Goal: Complete application form: Complete application form

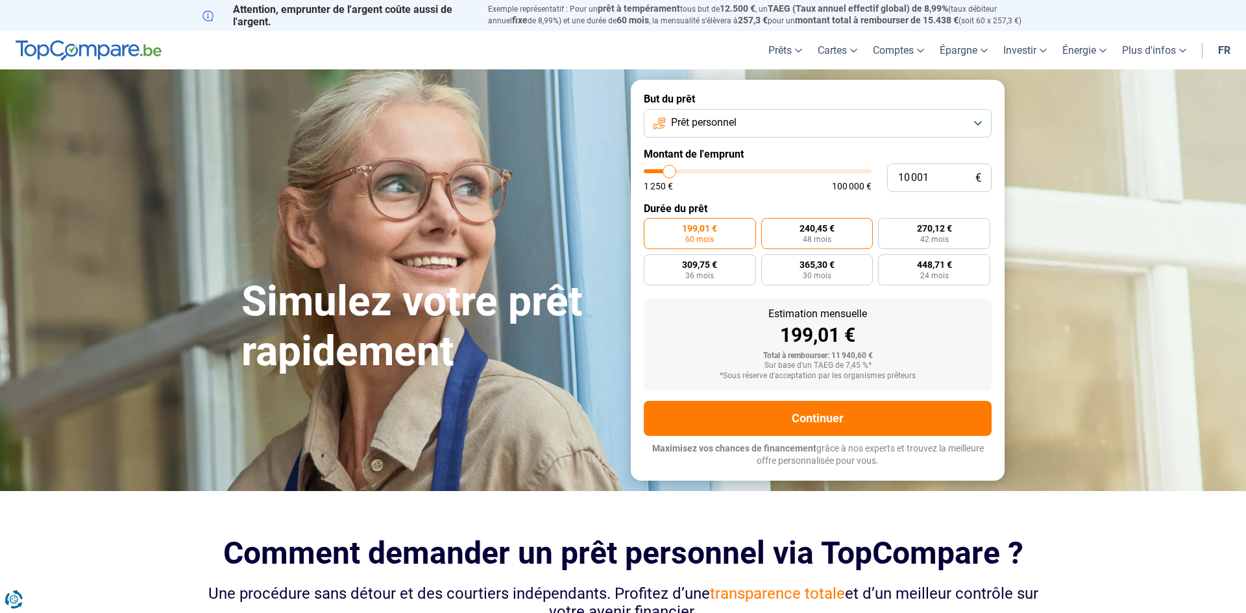
click at [808, 236] on span "48 mois" at bounding box center [817, 240] width 29 height 8
click at [770, 227] on input "240,45 € 48 mois" at bounding box center [765, 222] width 8 height 8
radio input "true"
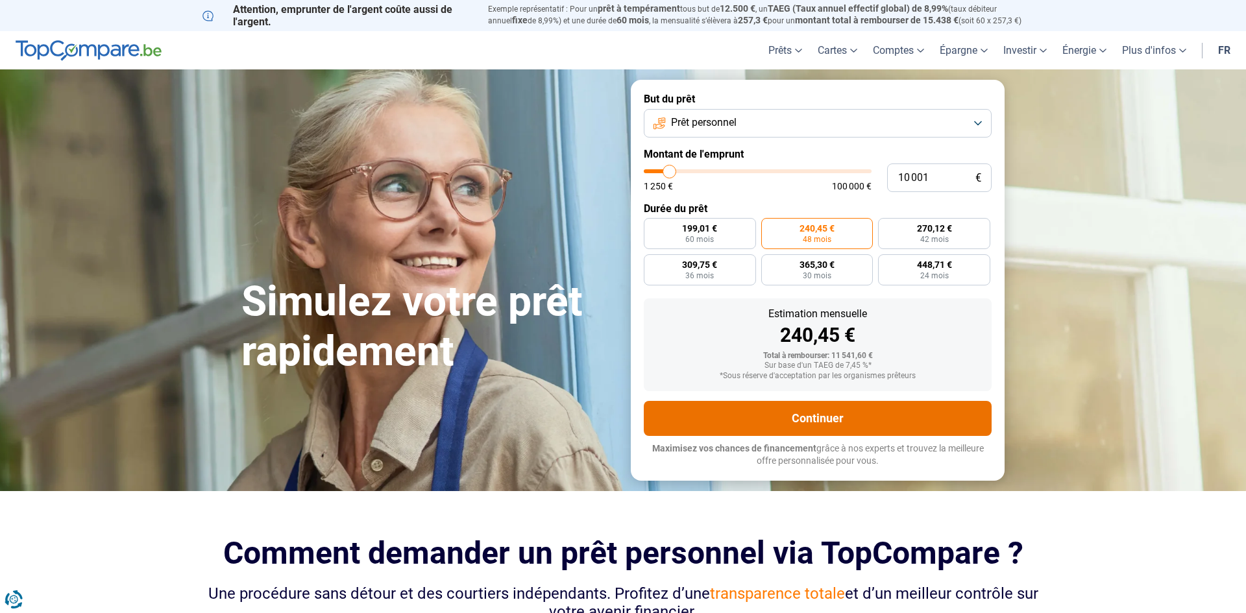
click at [808, 420] on button "Continuer" at bounding box center [818, 418] width 348 height 35
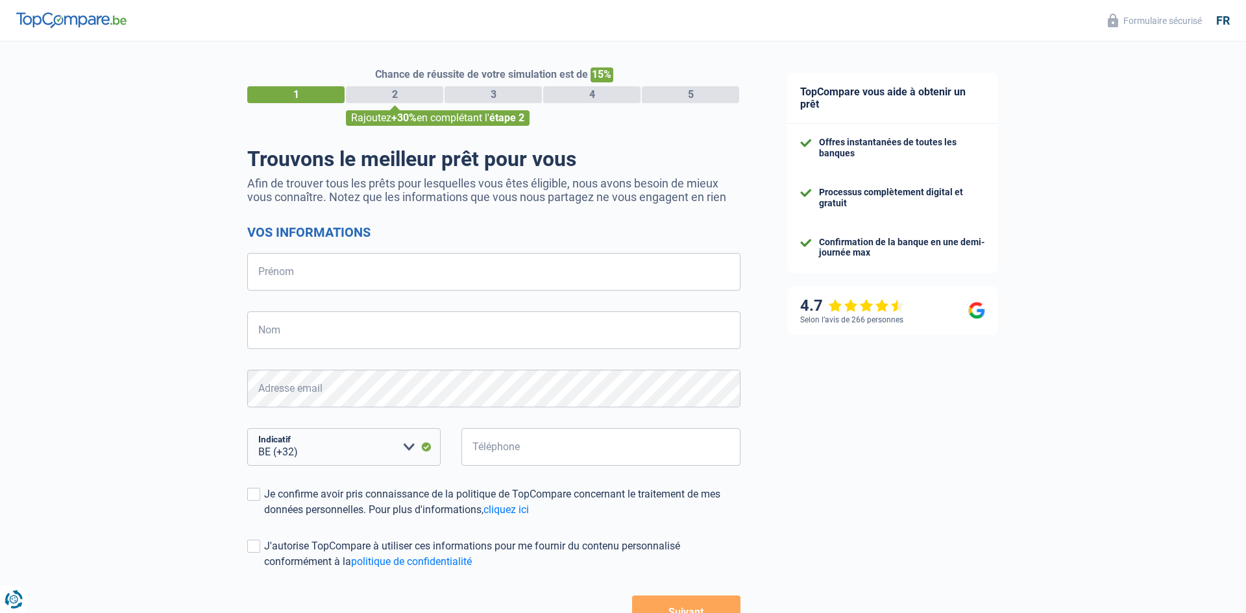
select select "32"
click at [312, 265] on input "Prénom" at bounding box center [493, 272] width 493 height 38
type input "Victor"
type input "ESPADA"
type input "477330591"
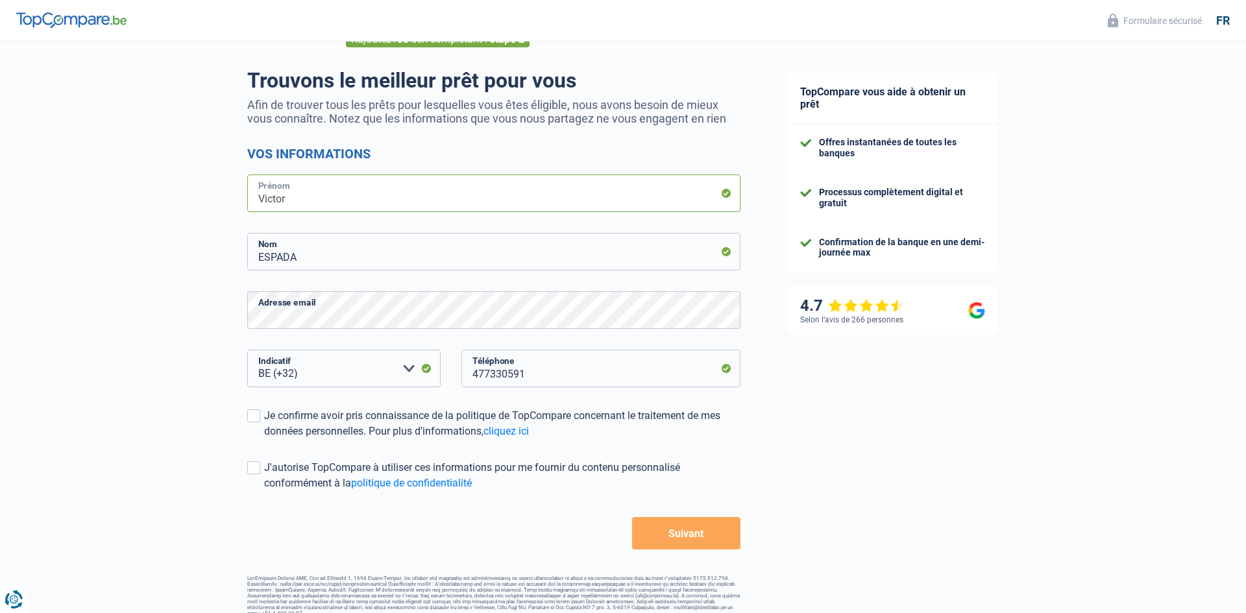
scroll to position [86, 0]
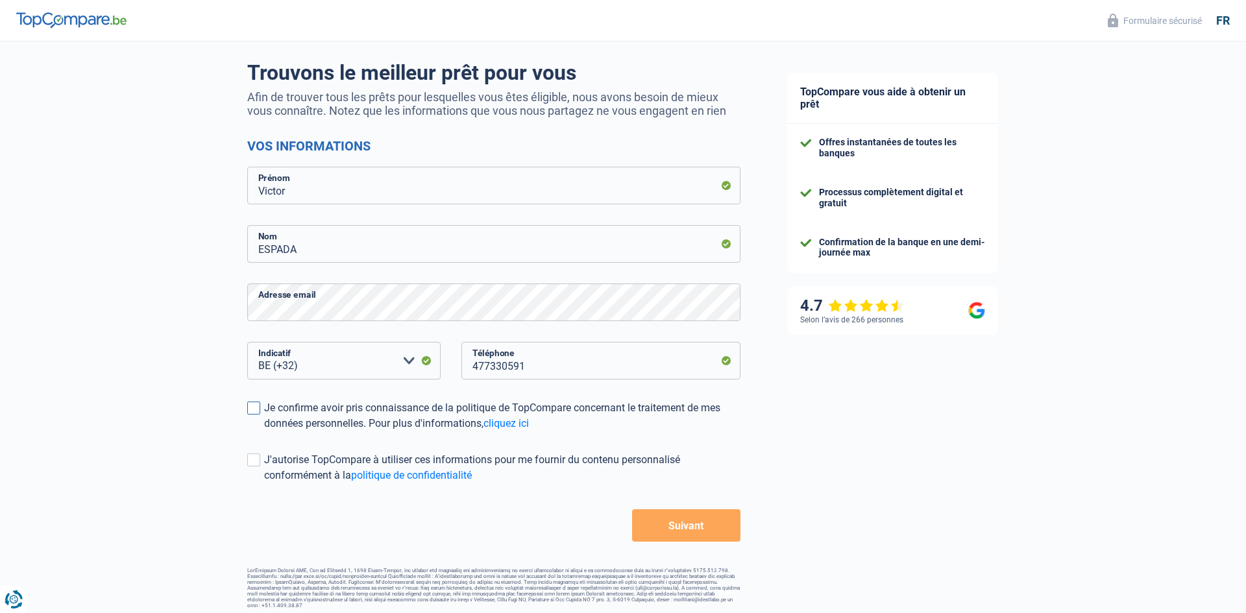
click at [256, 406] on span at bounding box center [253, 408] width 13 height 13
click at [264, 432] on input "Je confirme avoir pris connaissance de la politique de TopCompare concernant le…" at bounding box center [264, 432] width 0 height 0
click at [689, 523] on button "Suivant" at bounding box center [686, 526] width 108 height 32
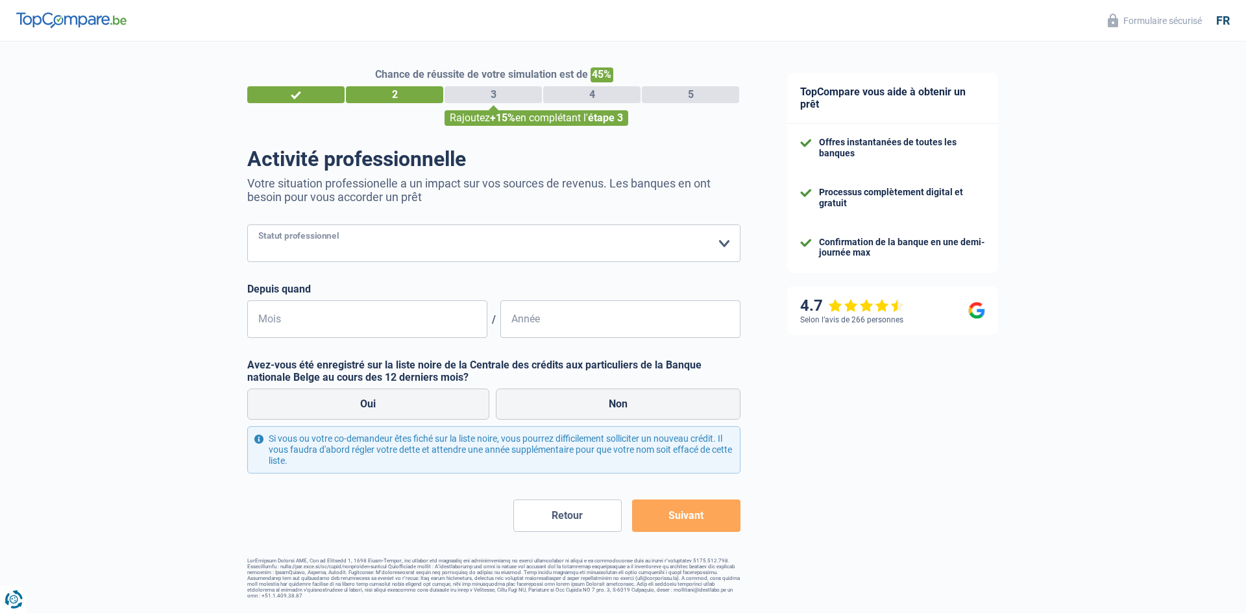
click at [316, 240] on select "Ouvrier Employé privé Employé public Invalide Indépendant Pensionné Chômeur Mut…" at bounding box center [493, 244] width 493 height 38
select select "worker"
click at [247, 225] on select "Ouvrier Employé privé Employé public Invalide Indépendant Pensionné Chômeur Mut…" at bounding box center [493, 244] width 493 height 38
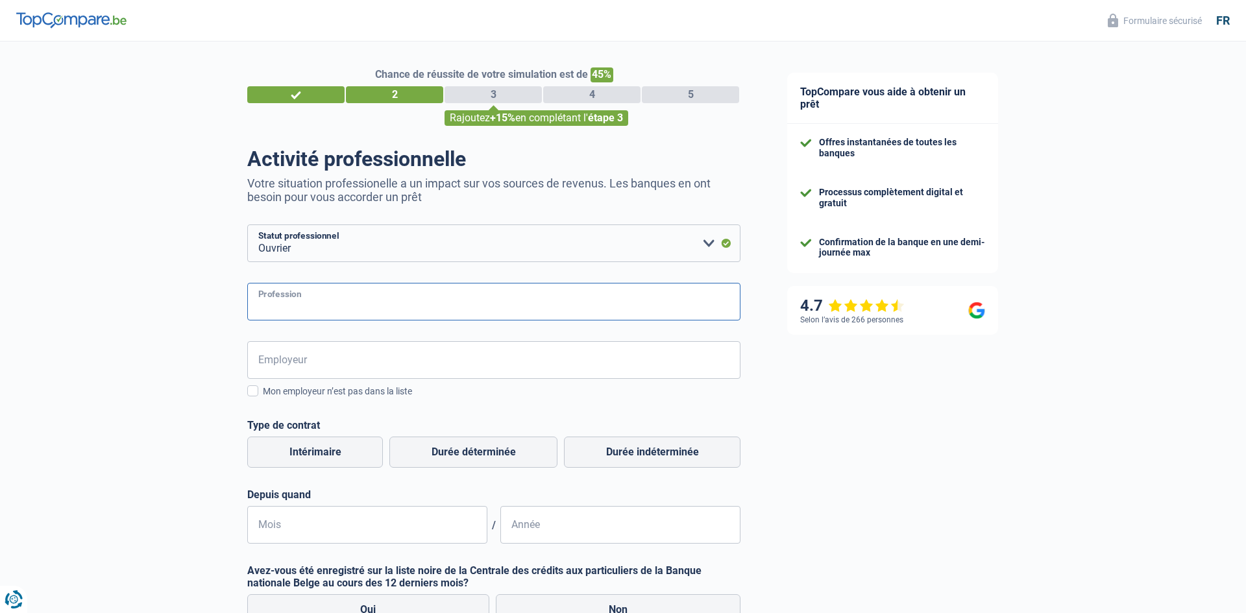
click at [288, 294] on input "Profession" at bounding box center [493, 302] width 493 height 38
type input "o"
type input "peintre carrosserie"
click at [314, 365] on input "Employeur" at bounding box center [493, 360] width 493 height 38
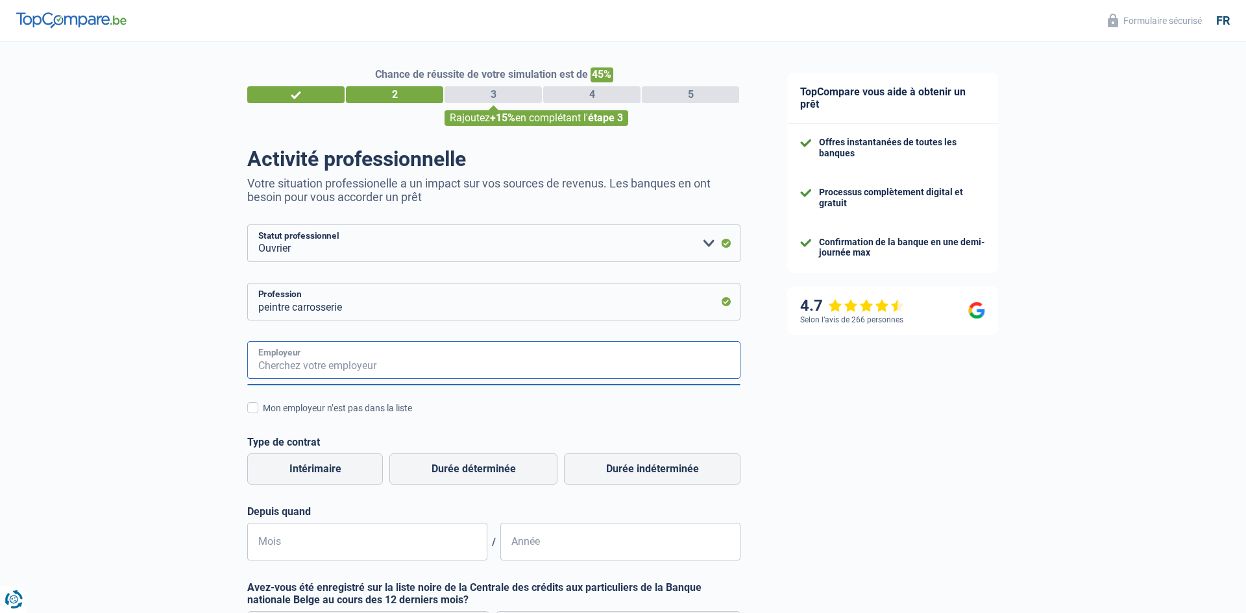
click at [300, 365] on input "Employeur" at bounding box center [493, 360] width 493 height 38
type input "svd"
click at [252, 412] on span at bounding box center [252, 407] width 11 height 11
click at [263, 415] on input "Mon employeur n’est pas dans la liste" at bounding box center [263, 415] width 0 height 0
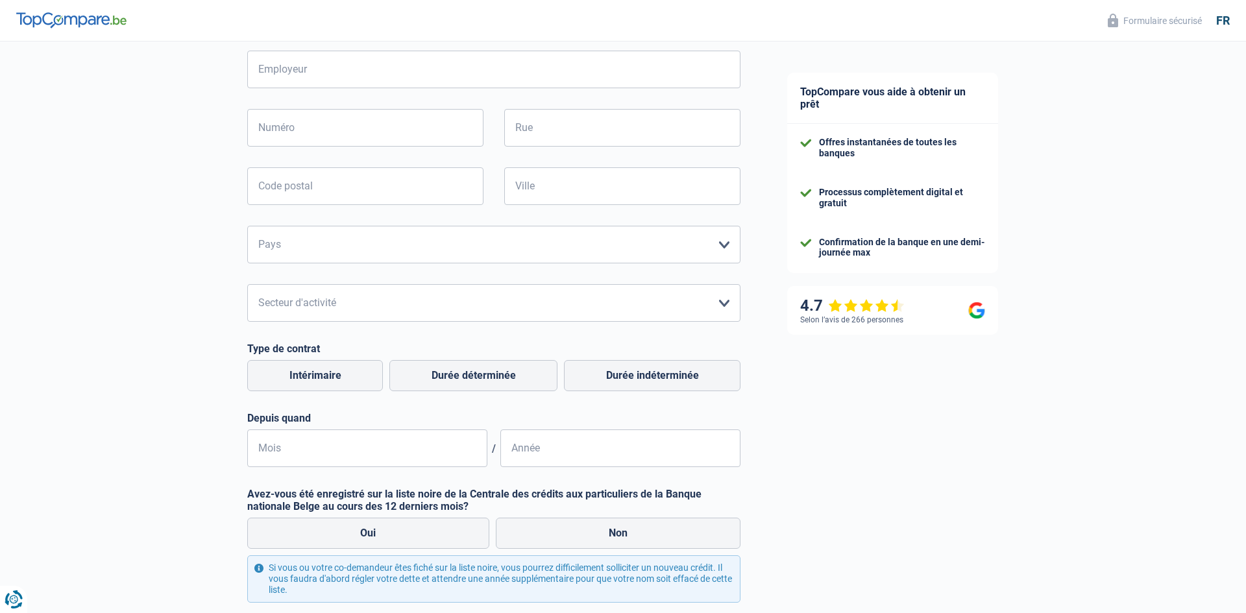
scroll to position [291, 0]
click at [645, 378] on label "Durée indéterminée" at bounding box center [652, 375] width 177 height 31
click at [645, 378] on input "Durée indéterminée" at bounding box center [652, 375] width 177 height 31
radio input "true"
click at [295, 442] on input "Mois" at bounding box center [367, 448] width 240 height 38
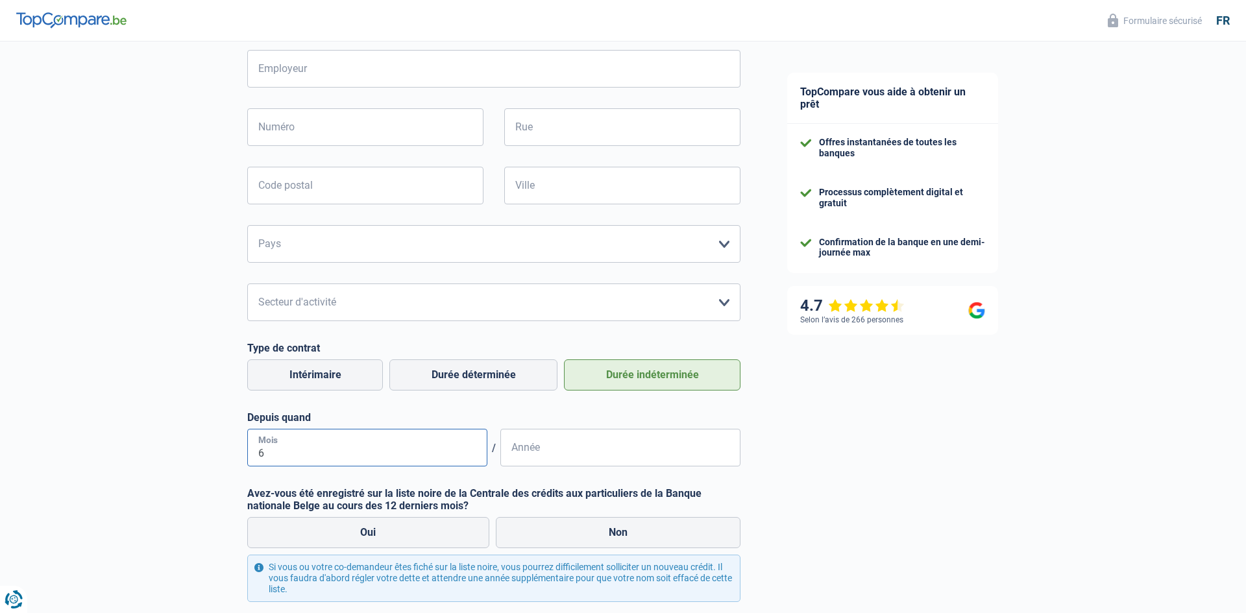
click at [301, 461] on input "6" at bounding box center [367, 448] width 240 height 38
type input "6"
click at [542, 450] on input "Année" at bounding box center [620, 448] width 240 height 38
type input "2014"
click at [633, 530] on label "Non" at bounding box center [618, 532] width 245 height 31
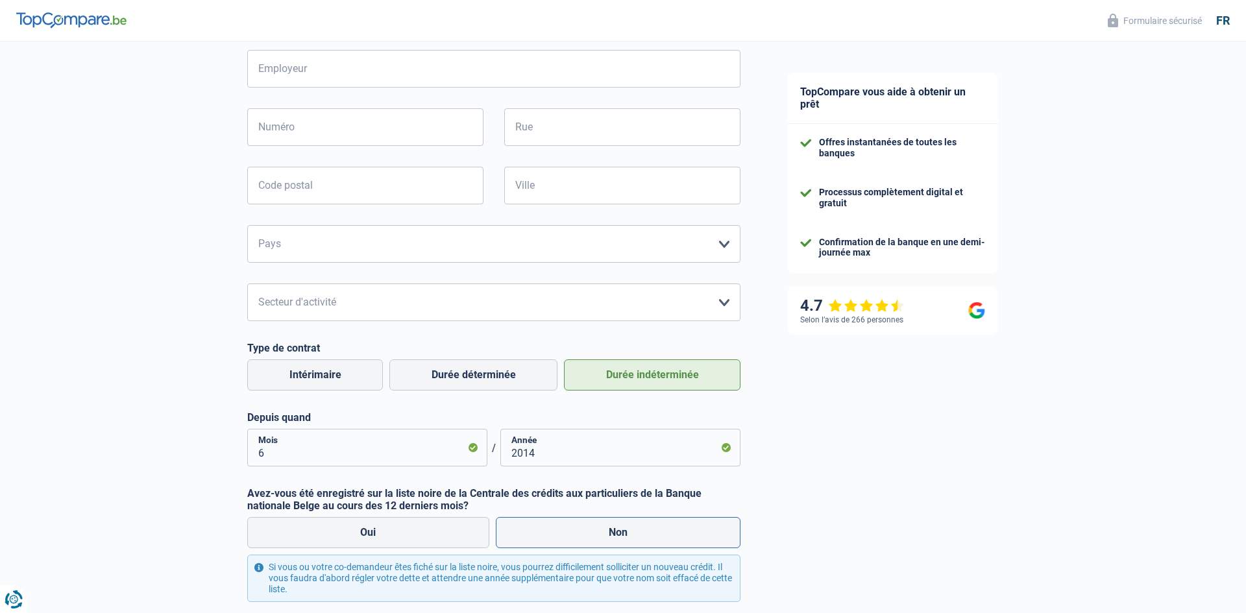
click at [633, 530] on input "Non" at bounding box center [618, 532] width 245 height 31
radio input "true"
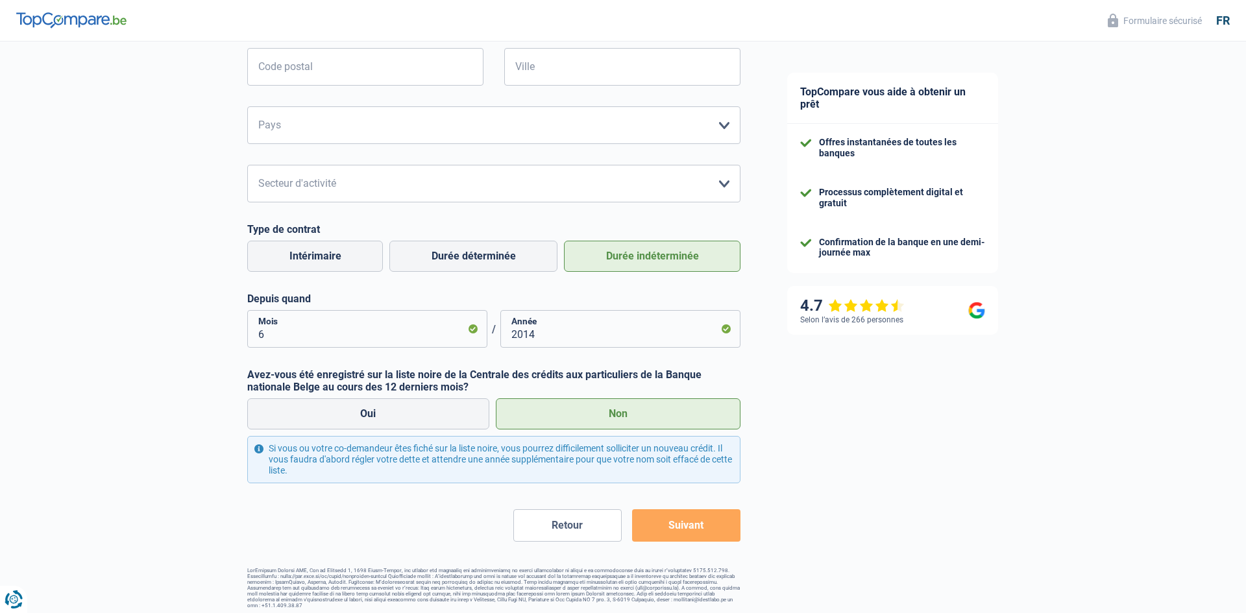
click at [692, 527] on button "Suivant" at bounding box center [686, 526] width 108 height 32
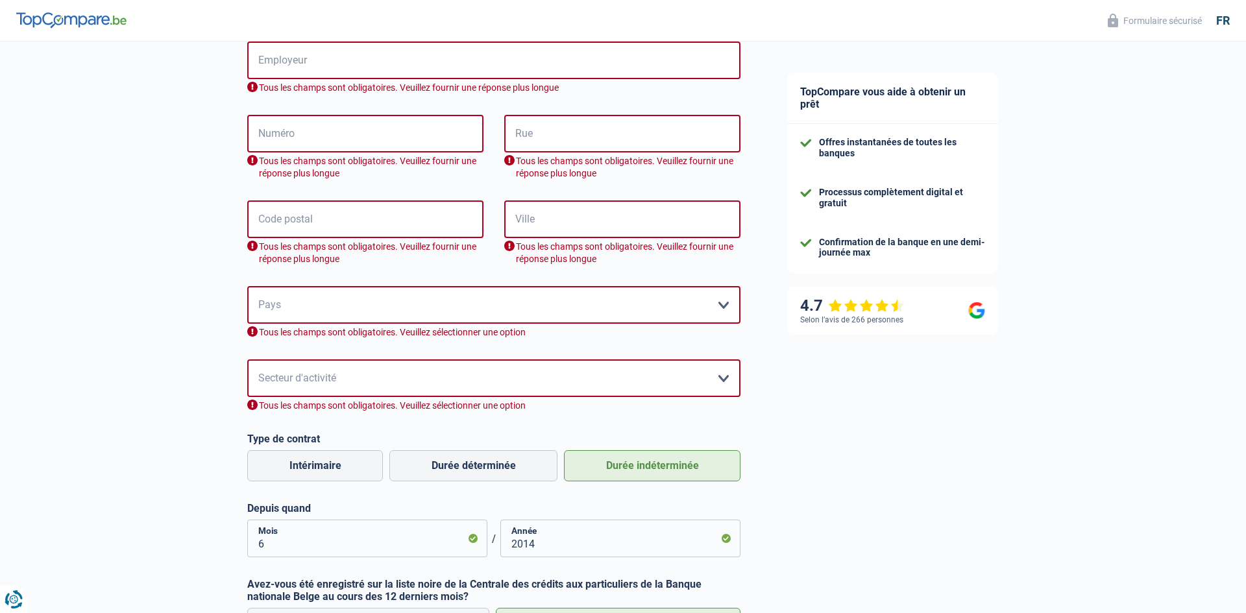
scroll to position [297, 0]
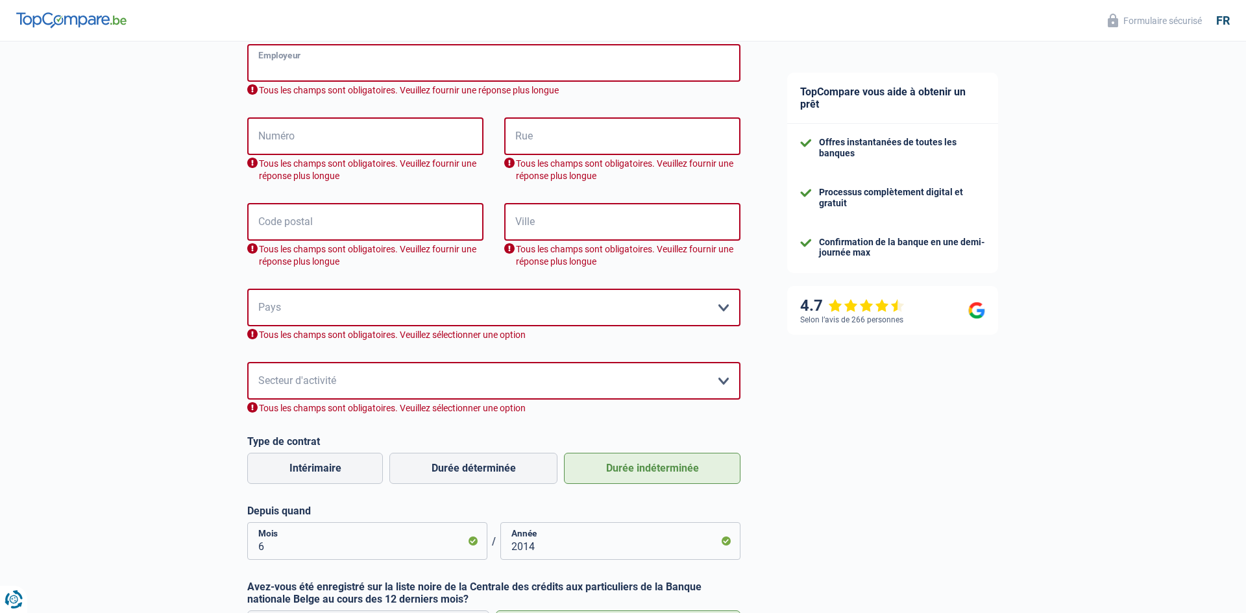
click at [325, 50] on input "Employeur" at bounding box center [493, 63] width 493 height 38
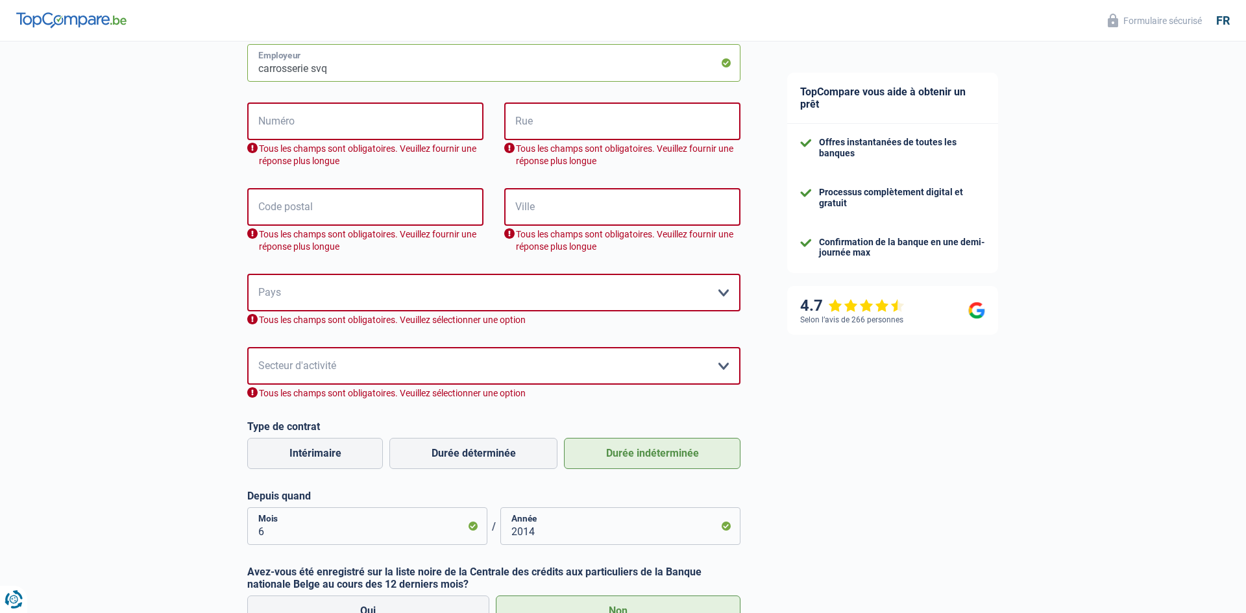
type input "carrosserie svq"
click at [553, 130] on input "Rue" at bounding box center [622, 122] width 236 height 38
